Goal: Check status: Check status

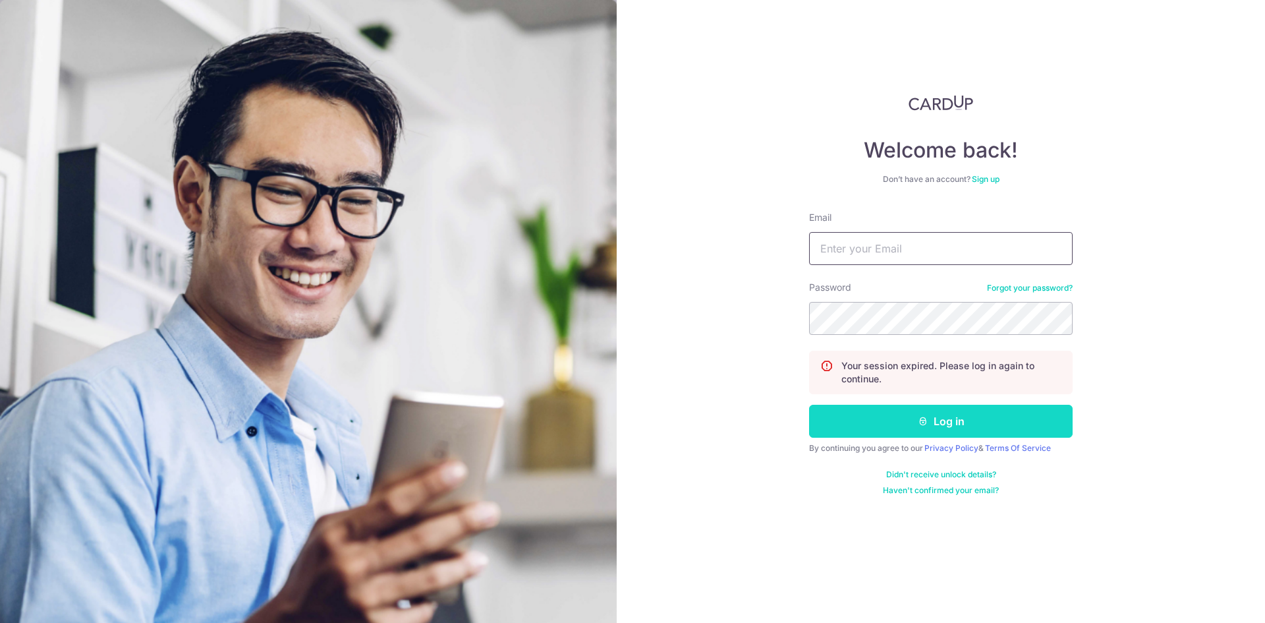
type input "[EMAIL_ADDRESS][DOMAIN_NAME]"
click at [870, 407] on button "Log in" at bounding box center [941, 421] width 264 height 33
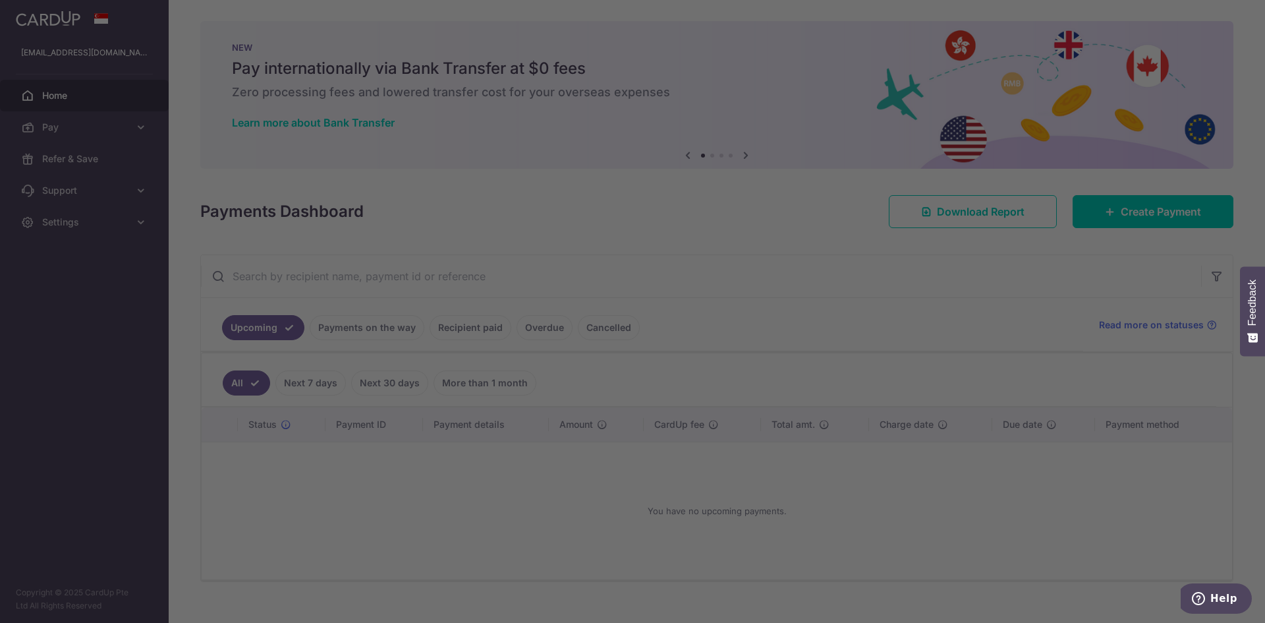
click at [458, 330] on div at bounding box center [639, 314] width 1278 height 629
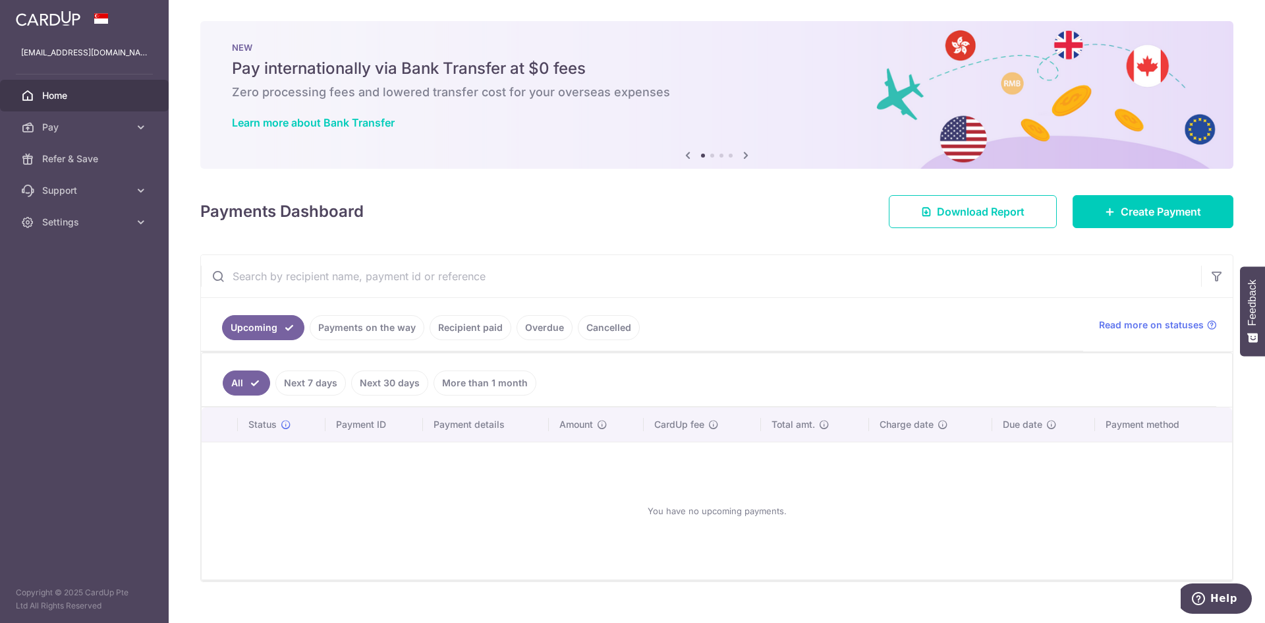
click at [482, 337] on link "Recipient paid" at bounding box center [471, 327] width 82 height 25
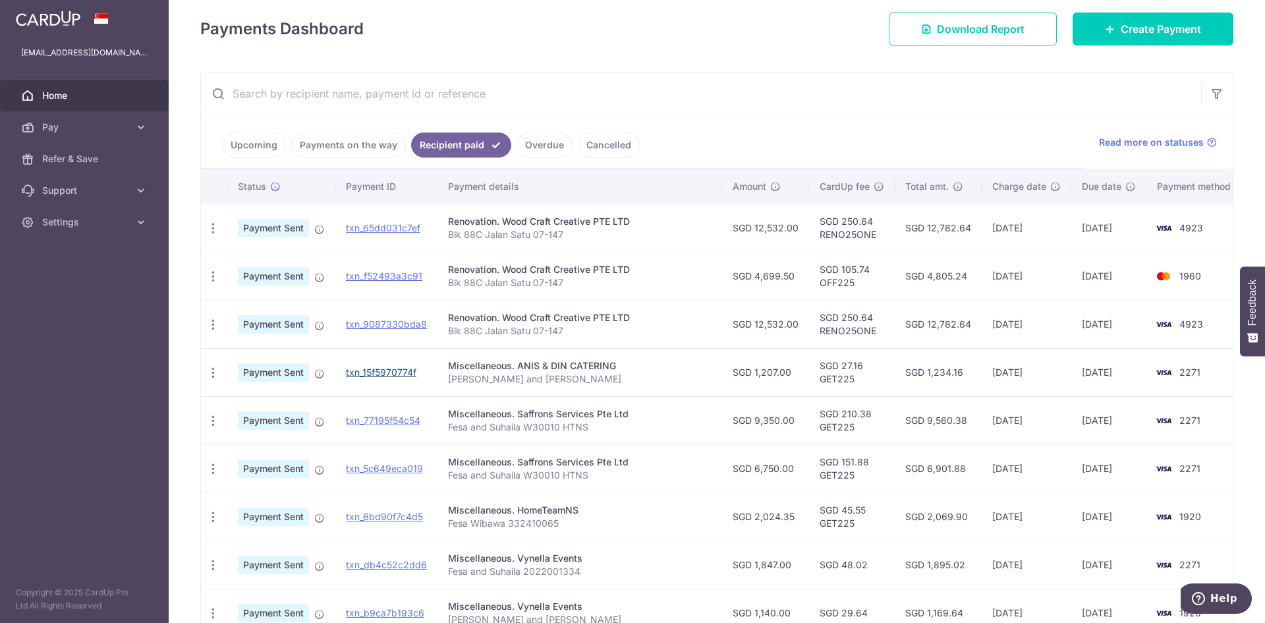
scroll to position [198, 0]
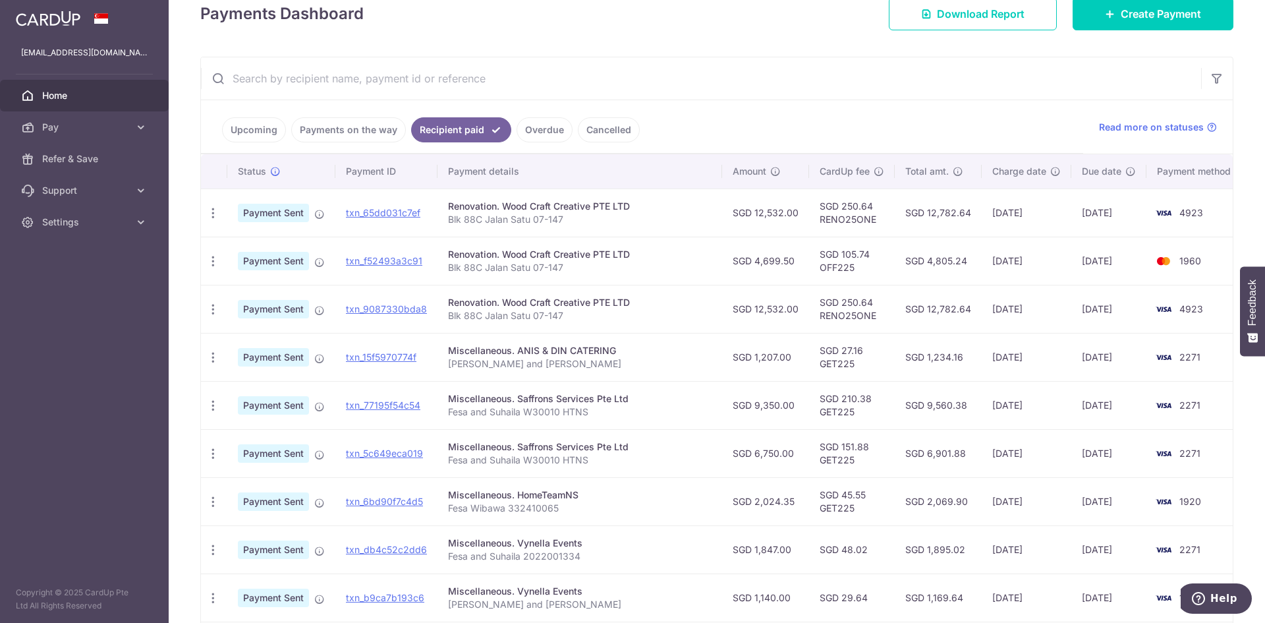
click at [731, 119] on ul "Upcoming Payments on the way Recipient paid Overdue Cancelled" at bounding box center [642, 126] width 882 height 53
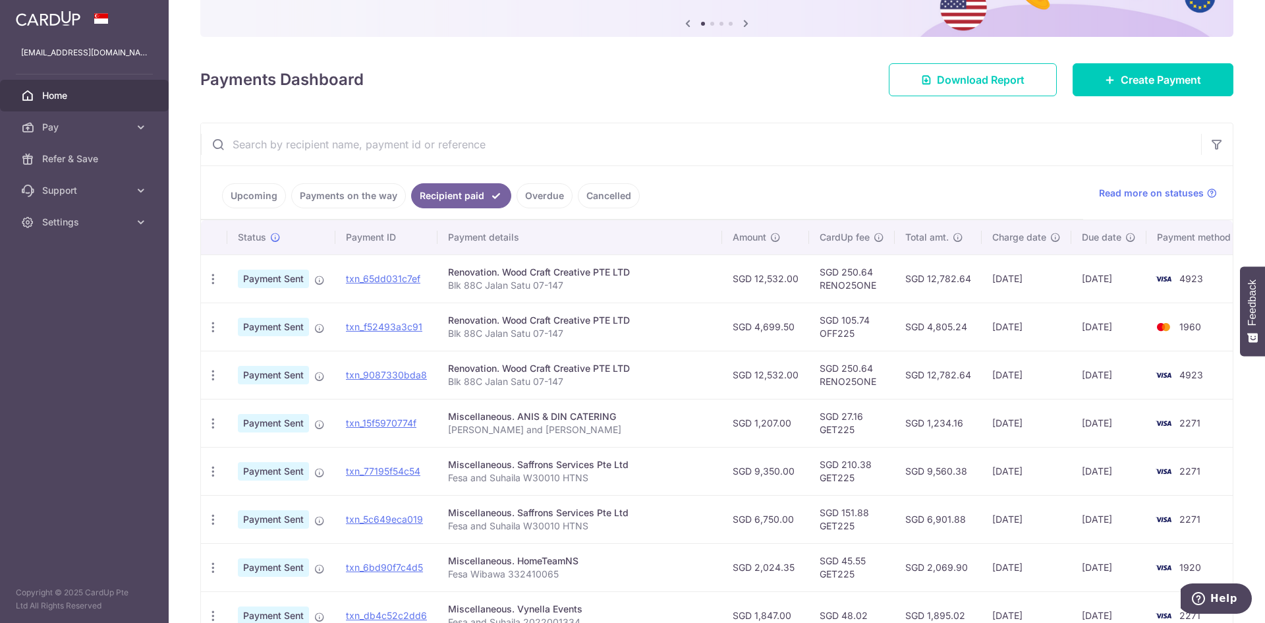
click at [357, 202] on link "Payments on the way" at bounding box center [348, 195] width 115 height 25
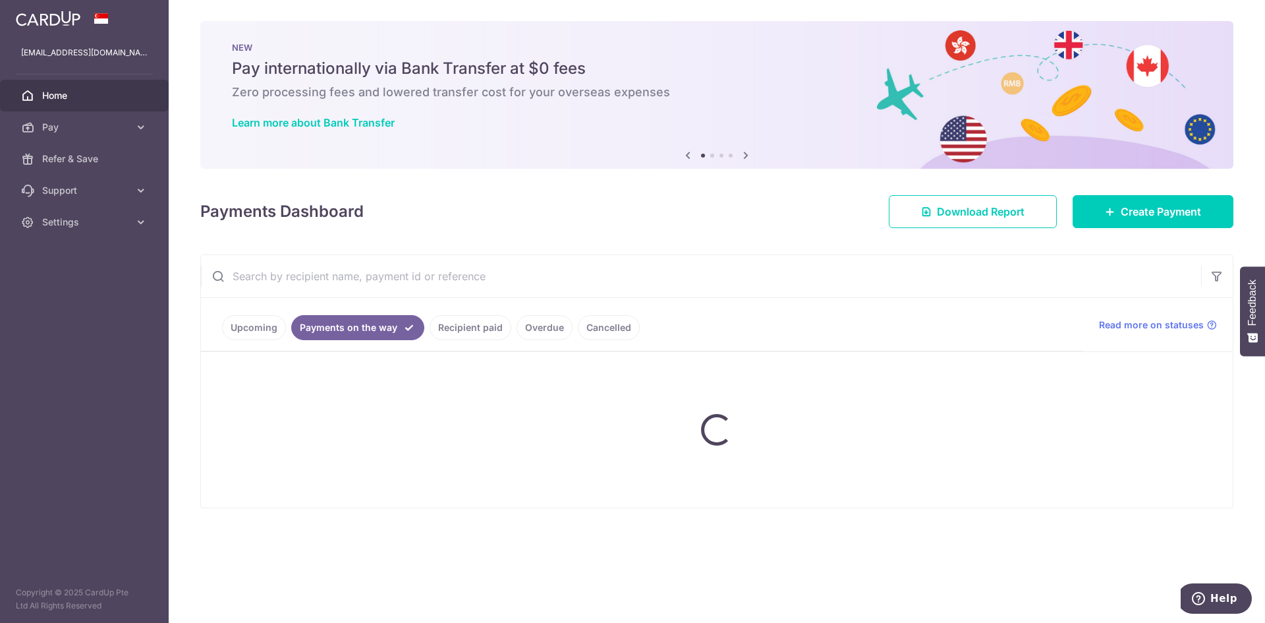
scroll to position [0, 0]
